Goal: Task Accomplishment & Management: Manage account settings

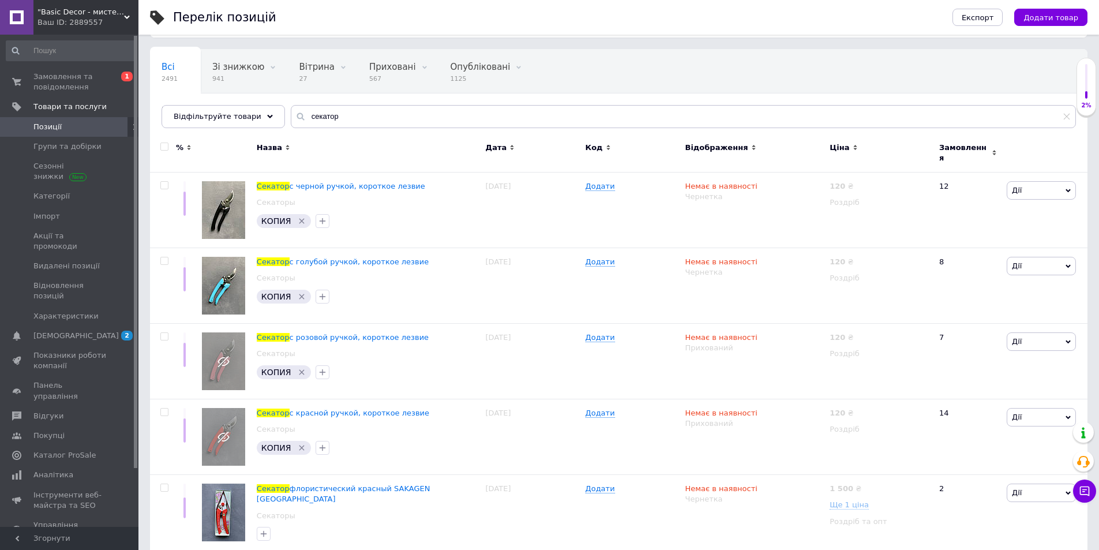
scroll to position [58, 0]
click at [291, 116] on div "секатор" at bounding box center [683, 116] width 785 height 23
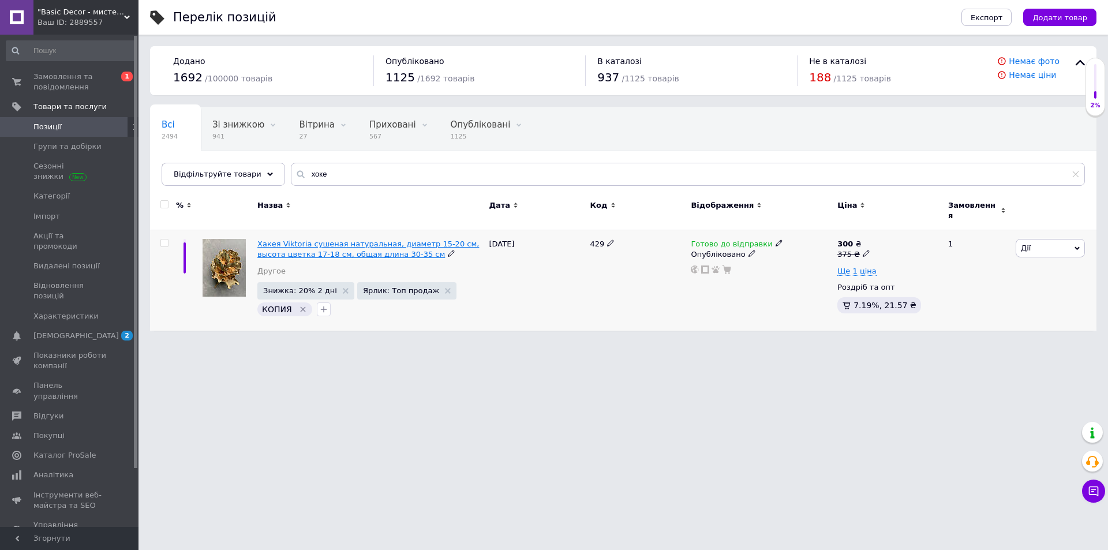
type input "хоке"
click at [313, 239] on span "Хакея Viktoria сушеная натуральная, диаметр 15-20 см, высота цветка 17-18 см, о…" at bounding box center [368, 248] width 222 height 19
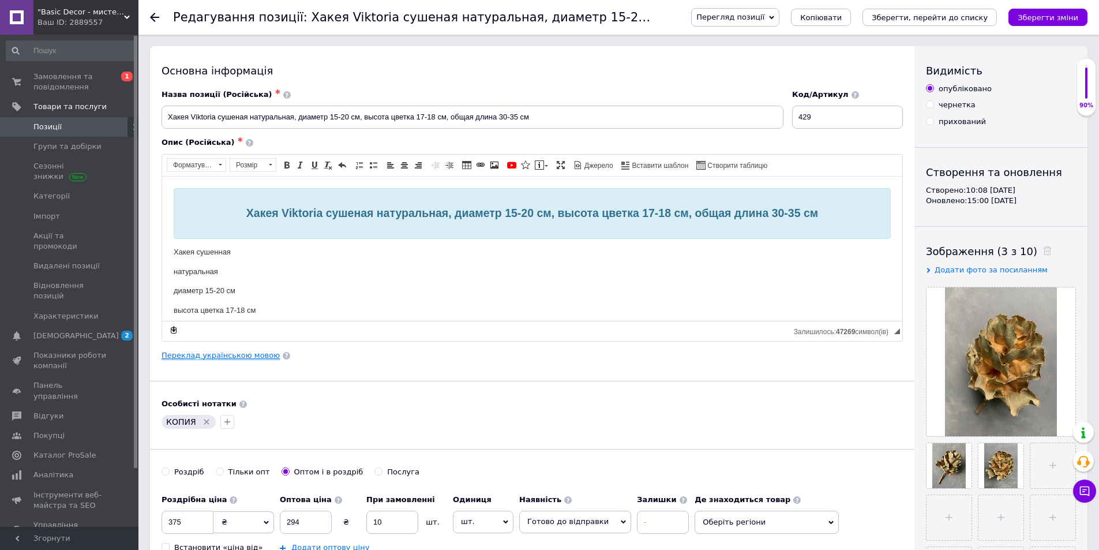
click at [253, 359] on link "Переклад українською мовою" at bounding box center [221, 355] width 118 height 9
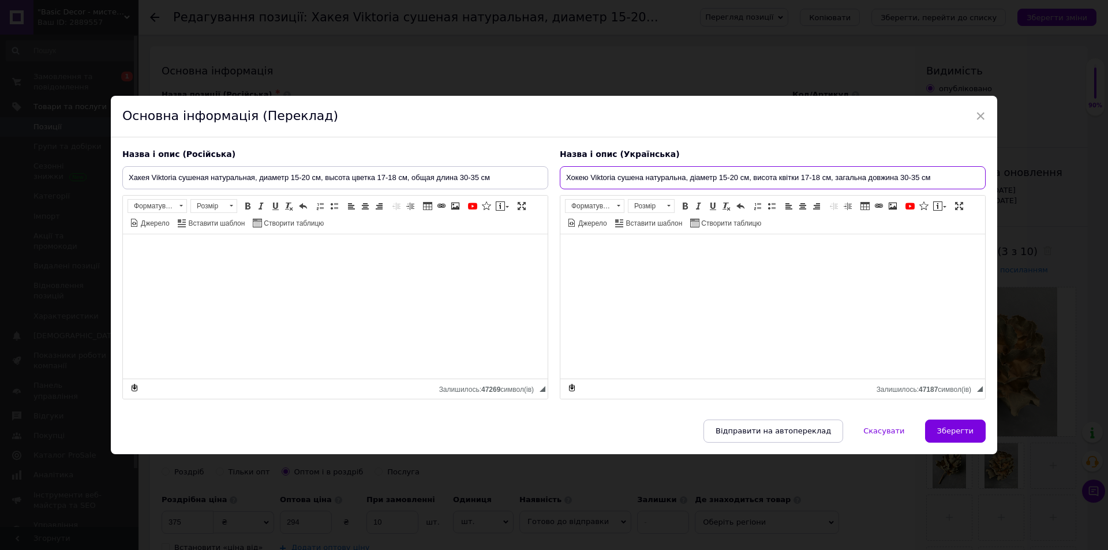
click at [586, 177] on input "Хокею Viktoria сушена натуральна, діаметр 15-20 см, висота квітки 17-18 см, заг…" at bounding box center [773, 177] width 426 height 23
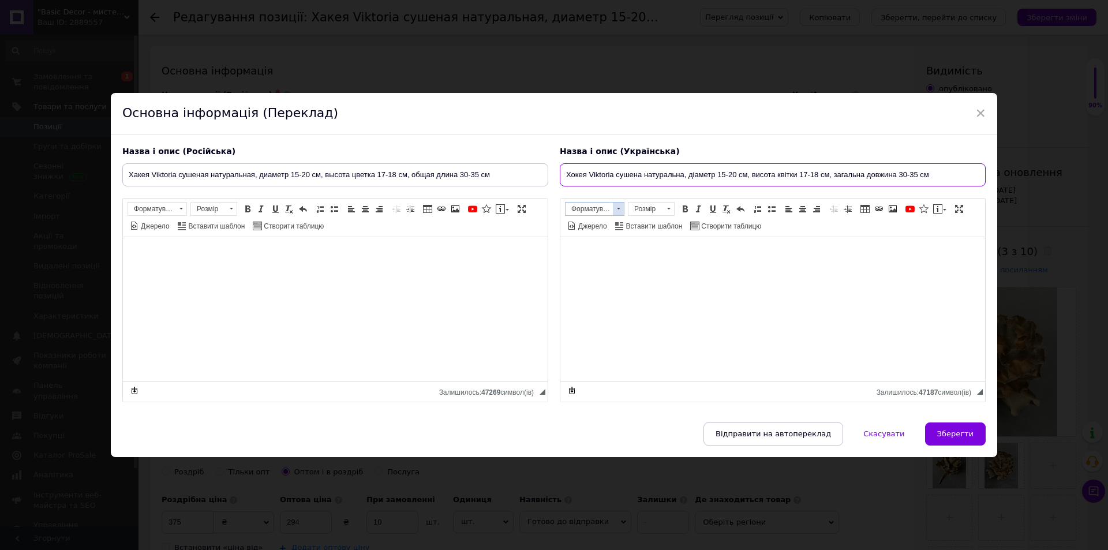
type input "Хокея Viktoria сушена натуральна, діаметр 15-20 см, висота квітки 17-18 см, заг…"
drag, startPoint x: 682, startPoint y: 172, endPoint x: 546, endPoint y: 159, distance: 136.8
click at [546, 159] on div "Назва і опис (Російська) Хакея Viktoria сушеная натуральная, диаметр 15-20 см, …" at bounding box center [554, 274] width 875 height 268
